Goal: Task Accomplishment & Management: Use online tool/utility

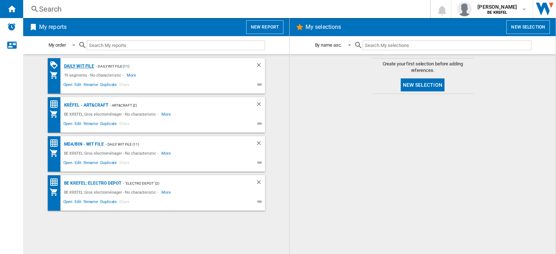
click at [86, 63] on div "Daily WIT file" at bounding box center [78, 66] width 32 height 9
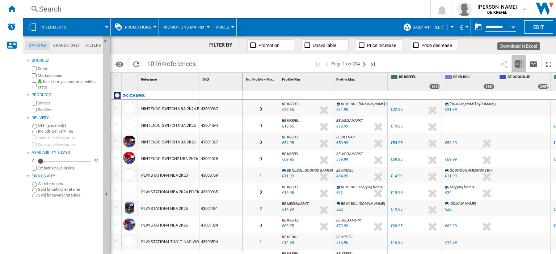
click at [517, 63] on img "Download in Excel" at bounding box center [518, 64] width 9 height 9
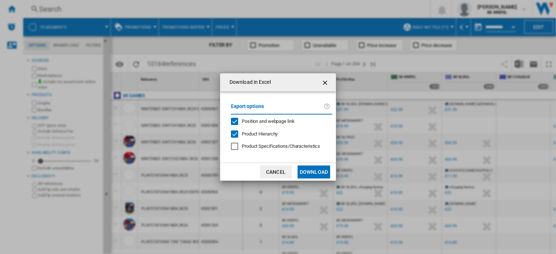
click at [316, 170] on button "Download" at bounding box center [313, 172] width 33 height 13
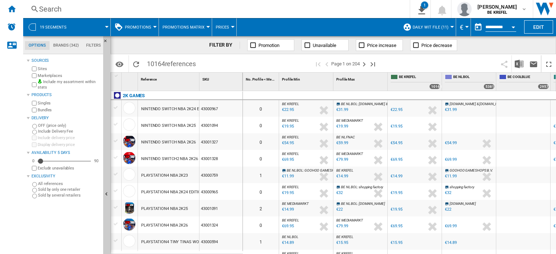
click at [49, 7] on div "Search" at bounding box center [215, 9] width 352 height 10
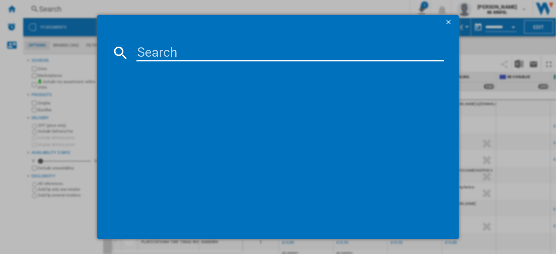
click at [166, 52] on input at bounding box center [289, 52] width 307 height 17
type input "21007351"
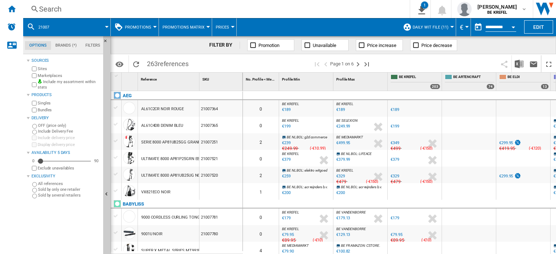
click at [50, 7] on div "Search" at bounding box center [215, 9] width 352 height 10
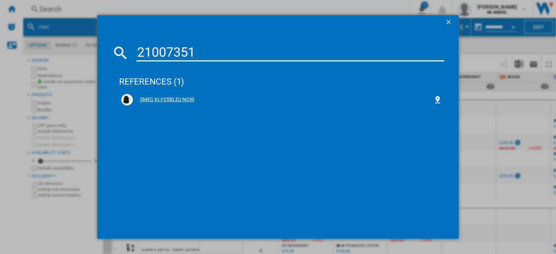
type input "21007351"
click at [149, 98] on div "SMEG KLF05BLEU NOIR" at bounding box center [283, 99] width 300 height 7
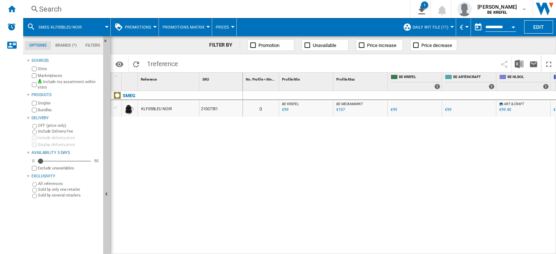
click at [339, 111] on div "€107" at bounding box center [340, 109] width 9 height 5
